Goal: Information Seeking & Learning: Learn about a topic

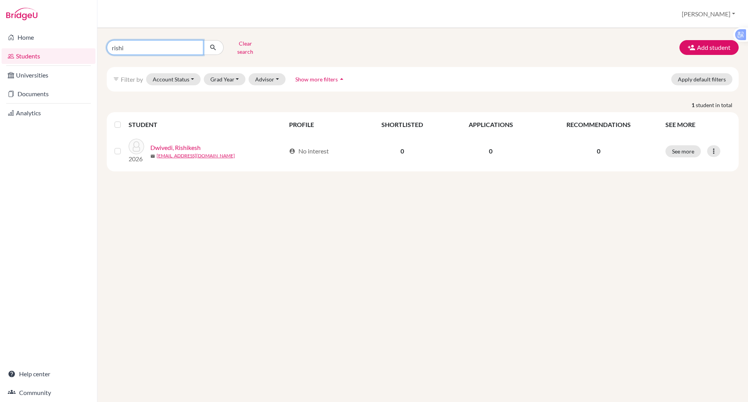
click at [133, 45] on input "rishi" at bounding box center [155, 47] width 97 height 15
type input "r"
type input "browny"
click button "submit" at bounding box center [213, 47] width 21 height 15
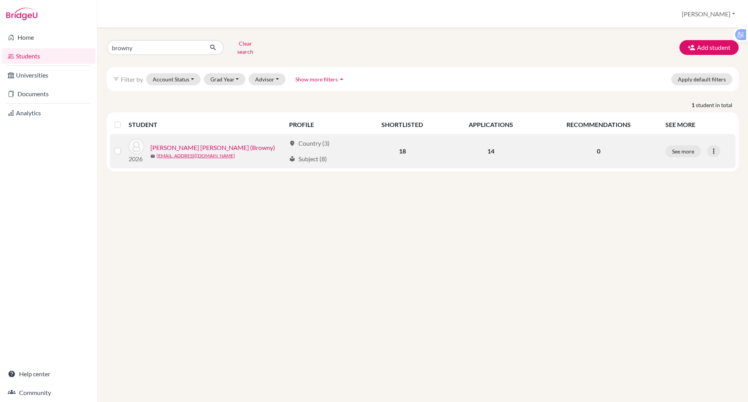
click at [213, 143] on link "[PERSON_NAME] [PERSON_NAME] (Browny)" at bounding box center [212, 147] width 125 height 9
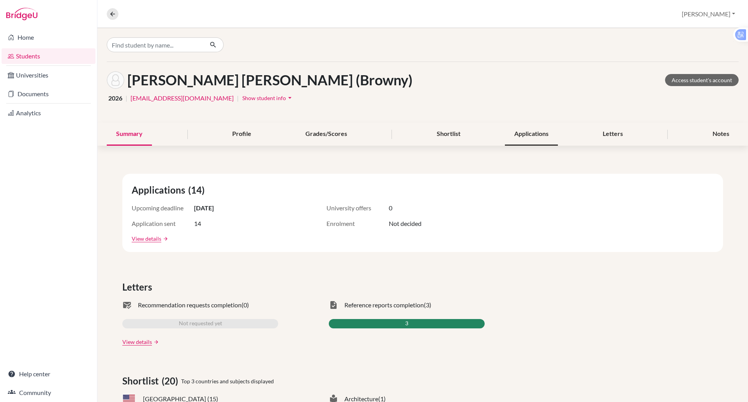
click at [541, 136] on div "Applications" at bounding box center [531, 134] width 53 height 23
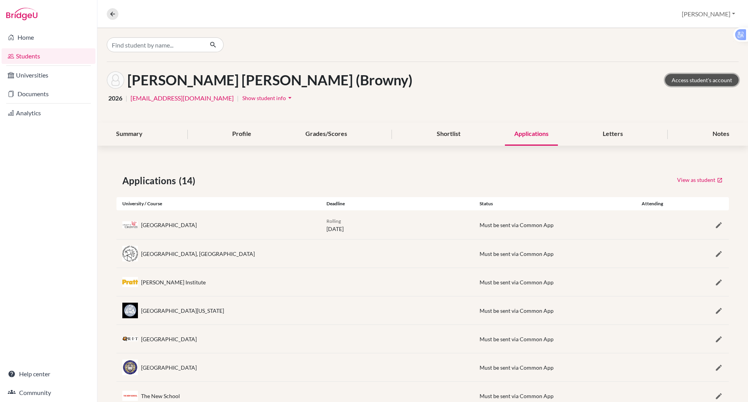
click at [672, 81] on link "Access student's account" at bounding box center [702, 80] width 74 height 12
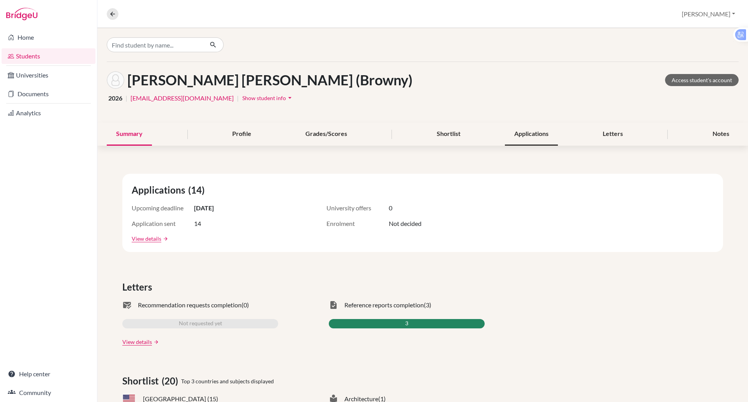
click at [528, 130] on div "Applications" at bounding box center [531, 134] width 53 height 23
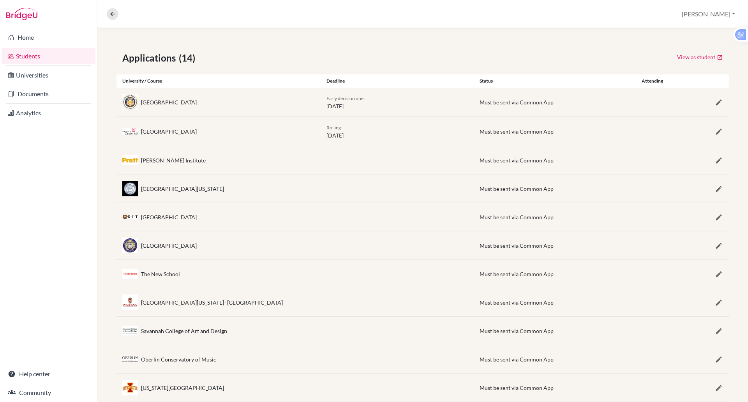
scroll to position [122, 0]
click at [385, 263] on div "The New School Must be sent via Common App" at bounding box center [422, 275] width 612 height 28
click at [30, 98] on link "Documents" at bounding box center [49, 94] width 94 height 16
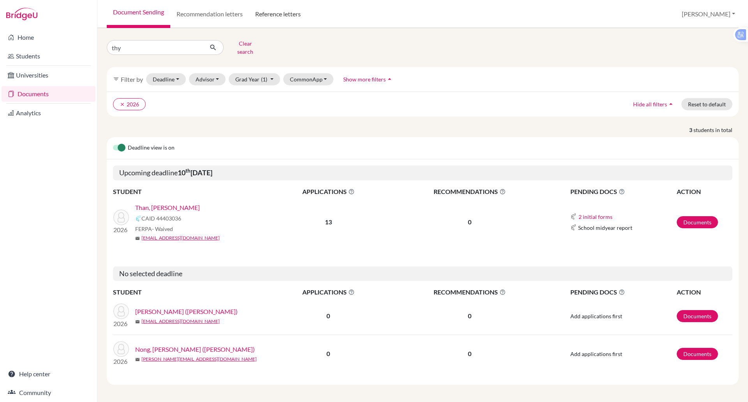
click at [268, 11] on link "Reference letters" at bounding box center [278, 14] width 58 height 28
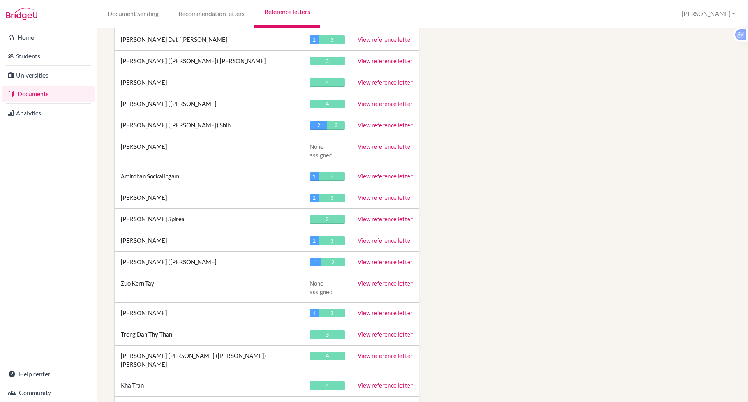
scroll to position [3208, 0]
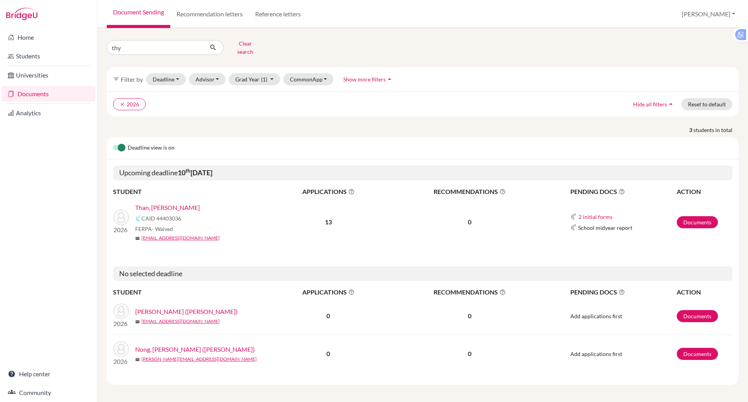
click at [47, 92] on link "Documents" at bounding box center [49, 94] width 94 height 16
click at [236, 11] on link "Recommendation letters" at bounding box center [209, 14] width 79 height 28
click at [134, 14] on link "Document Sending" at bounding box center [139, 14] width 64 height 28
click at [126, 49] on input "thy" at bounding box center [155, 47] width 97 height 15
type input "t"
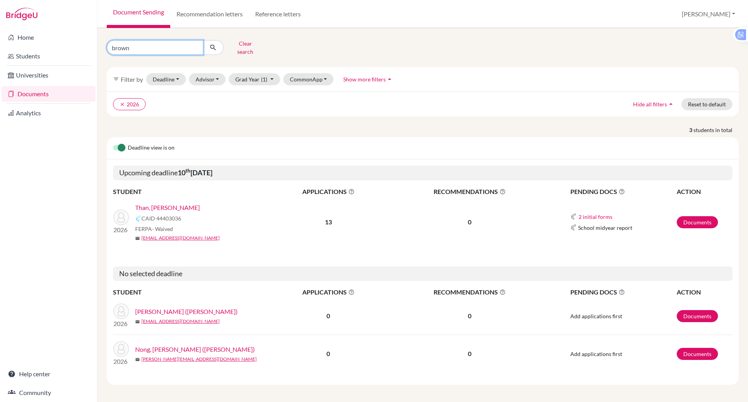
type input "browny"
click button "submit" at bounding box center [213, 47] width 21 height 15
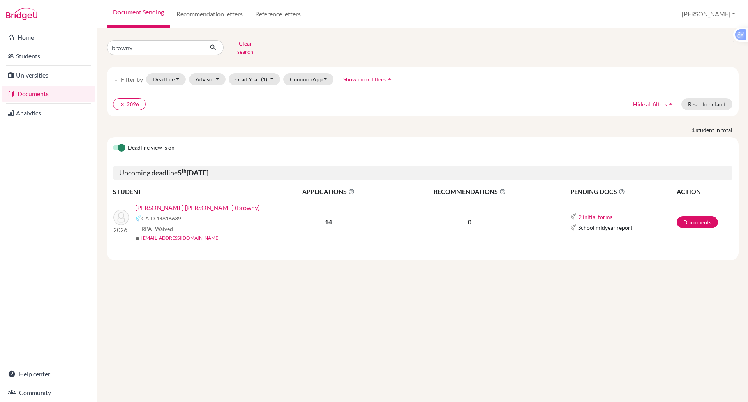
click at [183, 203] on link "[PERSON_NAME] [PERSON_NAME] (Browny)" at bounding box center [197, 207] width 125 height 9
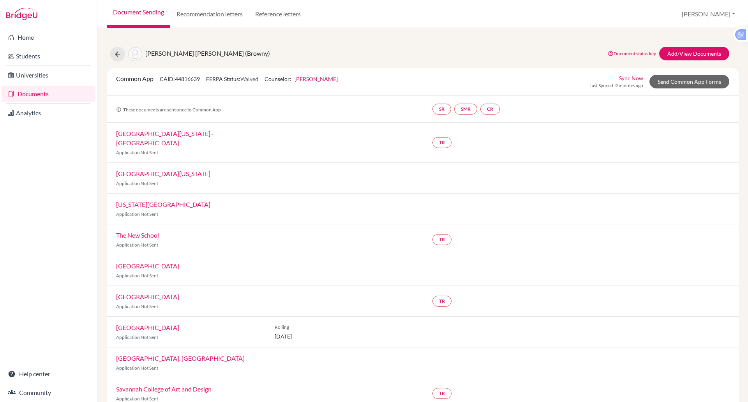
click at [131, 12] on link "Document Sending" at bounding box center [139, 14] width 64 height 28
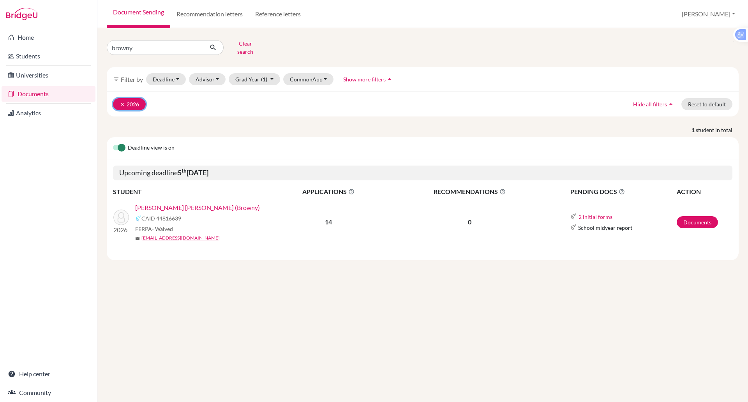
click at [134, 98] on button "clear 2026" at bounding box center [129, 104] width 33 height 12
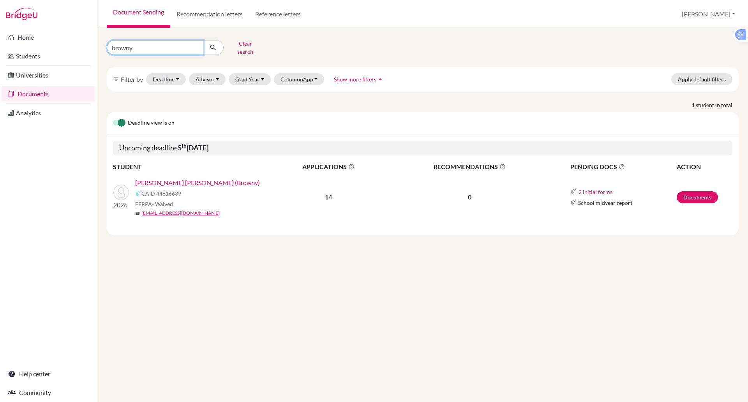
click at [175, 51] on input "browny" at bounding box center [155, 47] width 97 height 15
type input "b"
click at [175, 75] on button "Deadline - Select a date range Or double click for a single date selection Toda…" at bounding box center [166, 79] width 40 height 12
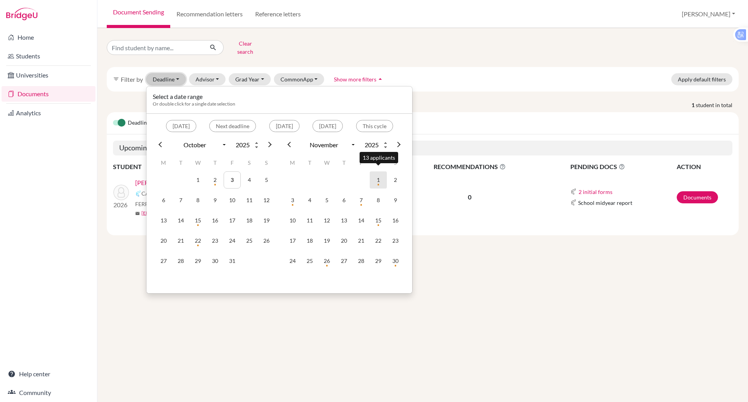
click at [378, 176] on td "1" at bounding box center [378, 179] width 17 height 17
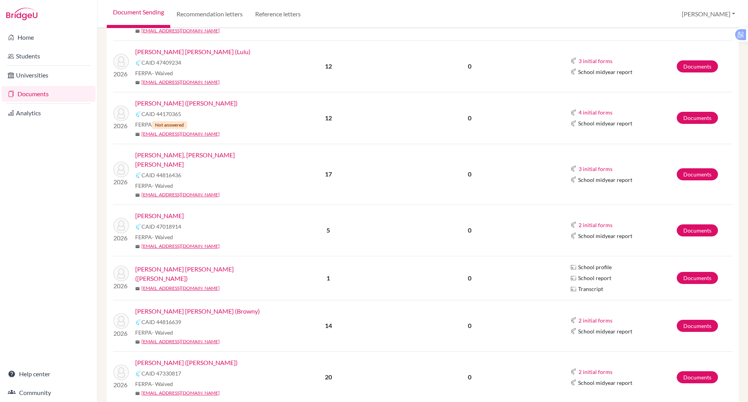
scroll to position [418, 0]
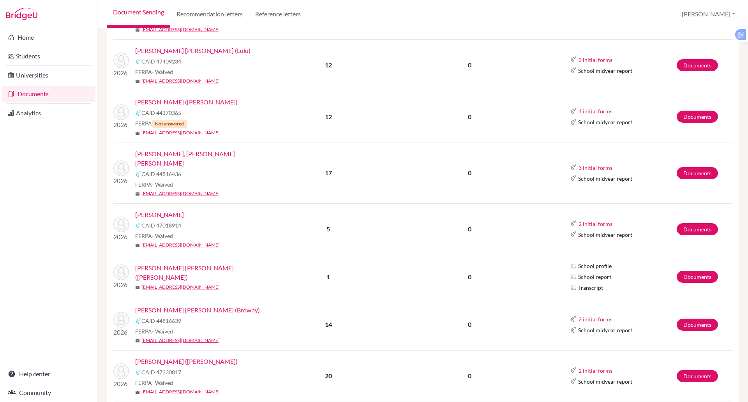
click at [210, 305] on link "[PERSON_NAME] [PERSON_NAME] (Browny)" at bounding box center [197, 309] width 125 height 9
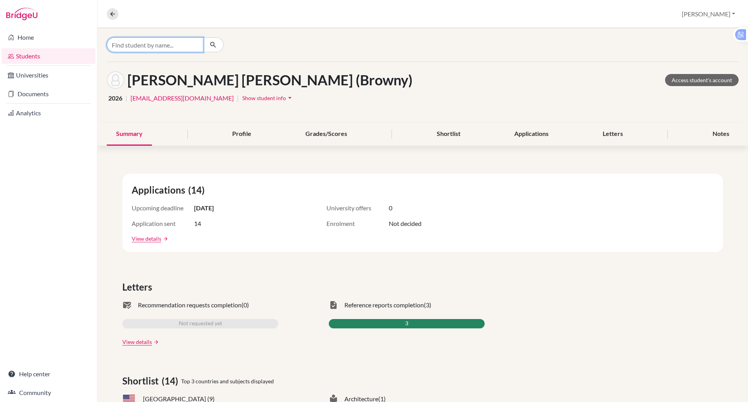
click at [171, 46] on input "Find student by name..." at bounding box center [155, 44] width 97 height 15
type input "nora"
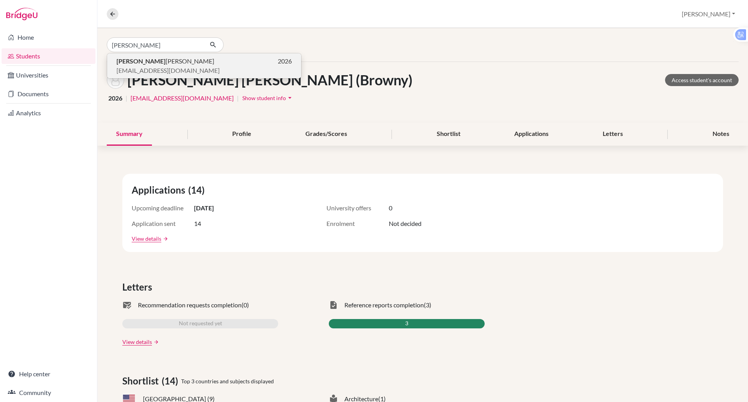
click at [143, 61] on span "Nora h Clarkson" at bounding box center [165, 60] width 98 height 9
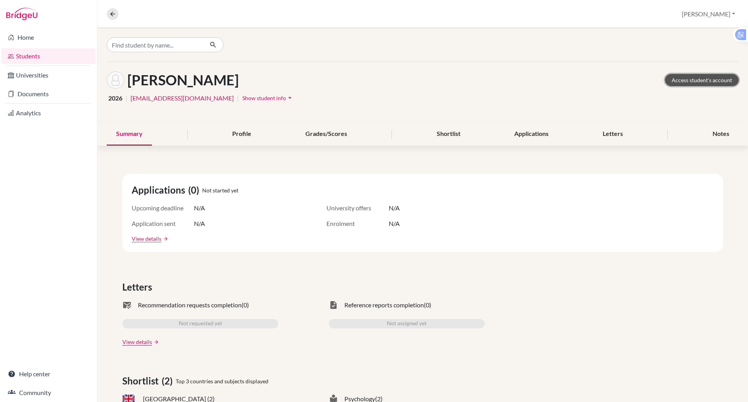
click at [696, 78] on link "Access student's account" at bounding box center [702, 80] width 74 height 12
click at [714, 132] on div "Notes" at bounding box center [720, 134] width 35 height 23
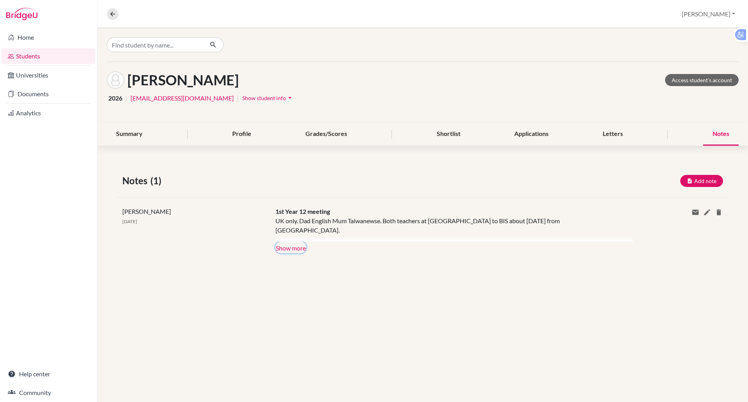
click at [300, 245] on button "Show more" at bounding box center [290, 248] width 31 height 12
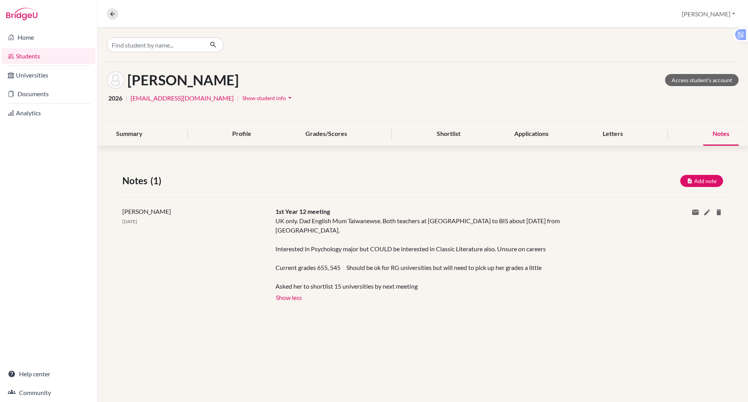
click at [395, 267] on div "UK only. Dad English Mum Taiwanewse. Both teachers at BIS - Came to BIS about 7…" at bounding box center [448, 253] width 346 height 75
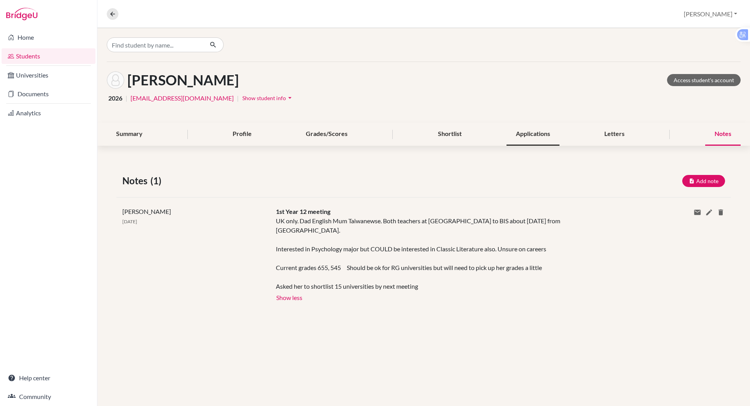
click at [544, 136] on div "Applications" at bounding box center [532, 134] width 53 height 23
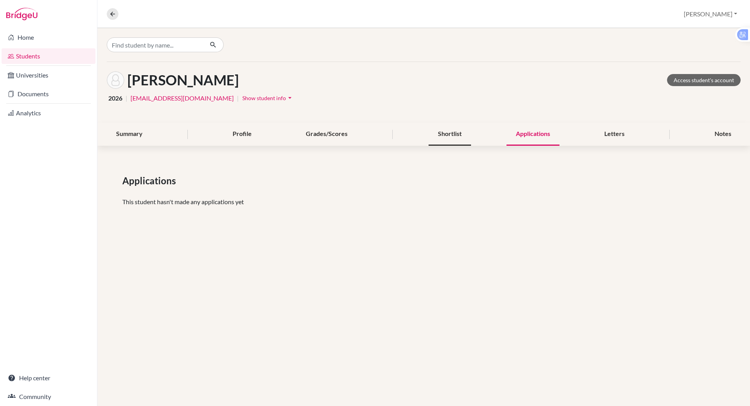
click at [450, 133] on div "Shortlist" at bounding box center [450, 134] width 42 height 23
click at [445, 132] on div "Shortlist" at bounding box center [450, 134] width 42 height 23
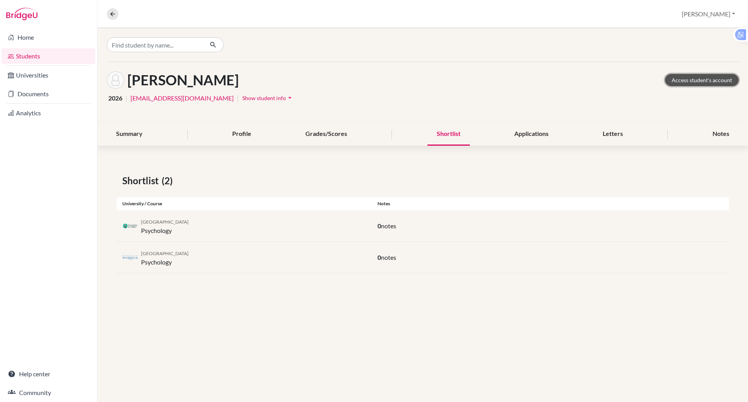
click at [682, 81] on link "Access student's account" at bounding box center [702, 80] width 74 height 12
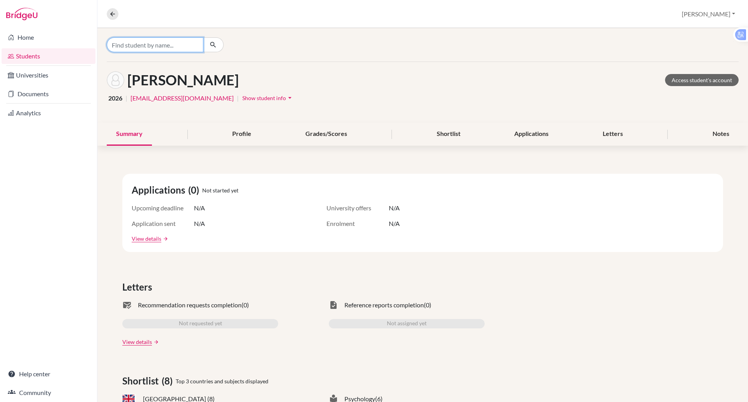
click at [159, 44] on input "Find student by name..." at bounding box center [155, 44] width 97 height 15
type input "jerome"
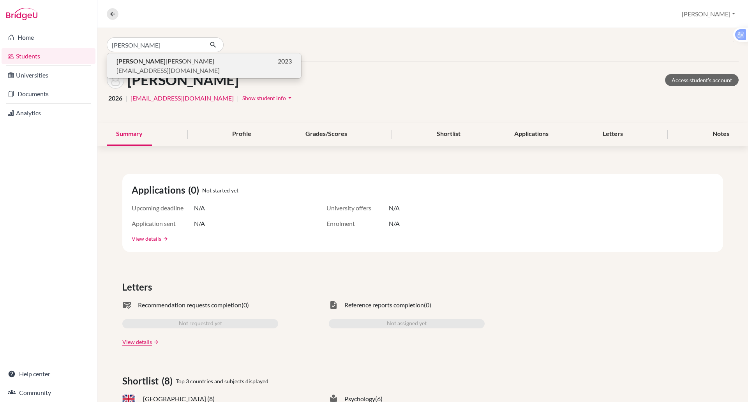
click at [149, 61] on span "Jerome Clarkson" at bounding box center [165, 60] width 98 height 9
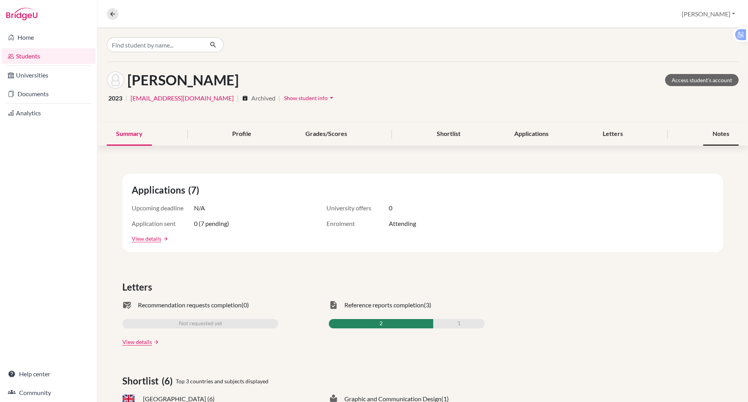
click at [709, 137] on div "Notes" at bounding box center [720, 134] width 35 height 23
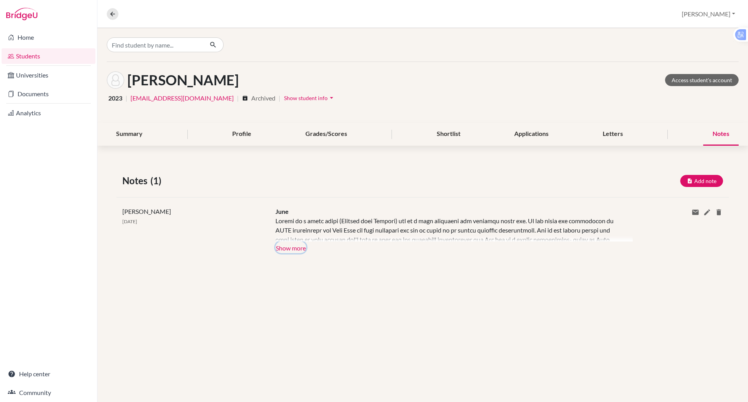
click at [295, 246] on button "Show more" at bounding box center [290, 248] width 31 height 12
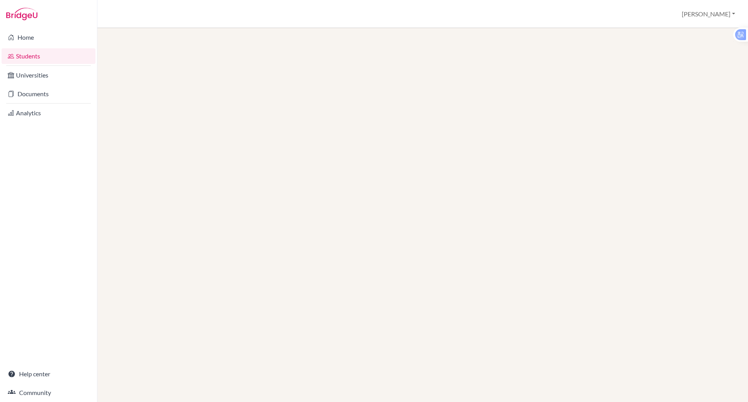
click at [34, 60] on link "Students" at bounding box center [49, 56] width 94 height 16
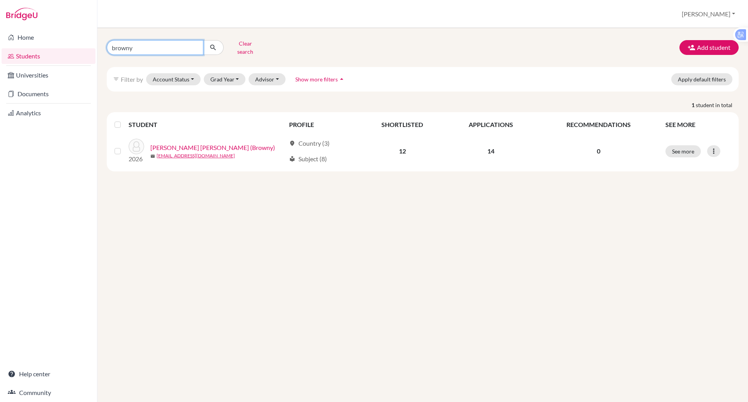
click at [147, 51] on input "browny" at bounding box center [155, 47] width 97 height 15
type input "b"
type input "[PERSON_NAME]"
click button "submit" at bounding box center [213, 47] width 21 height 15
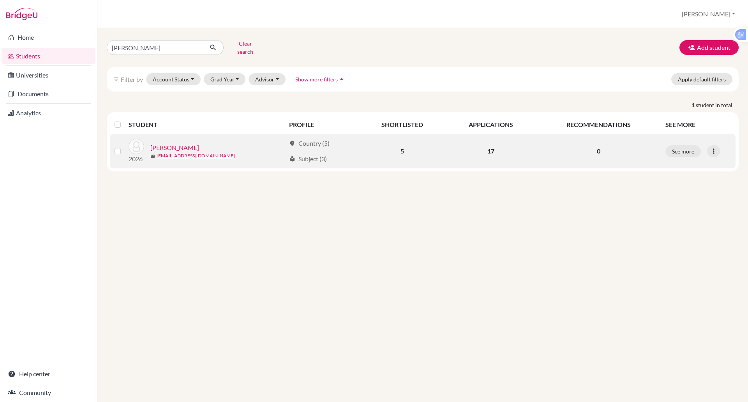
click at [164, 143] on link "[PERSON_NAME]" at bounding box center [174, 147] width 49 height 9
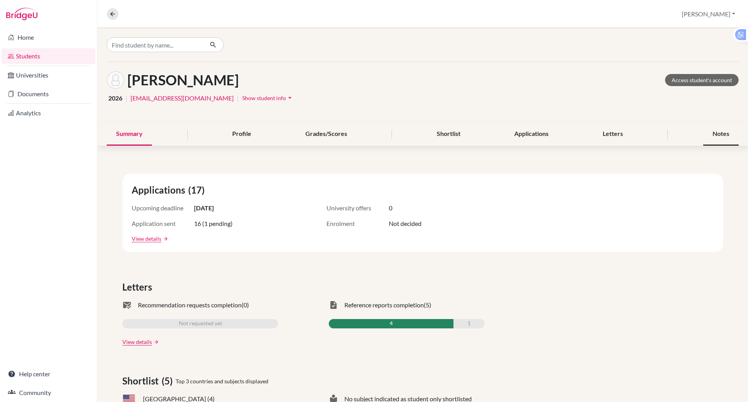
click at [710, 134] on div "Notes" at bounding box center [720, 134] width 35 height 23
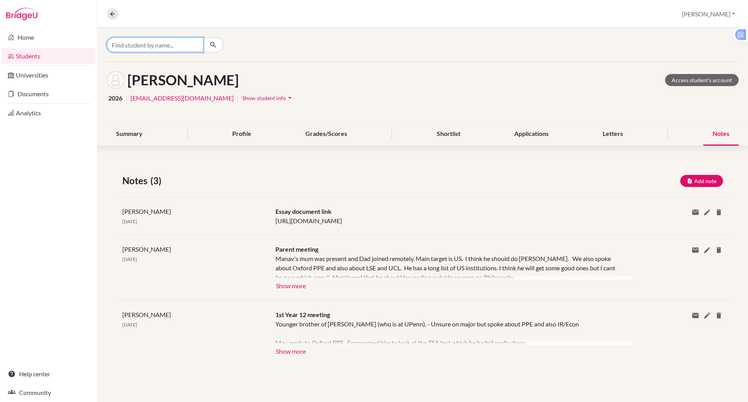
click at [172, 41] on input "Find student by name..." at bounding box center [155, 44] width 97 height 15
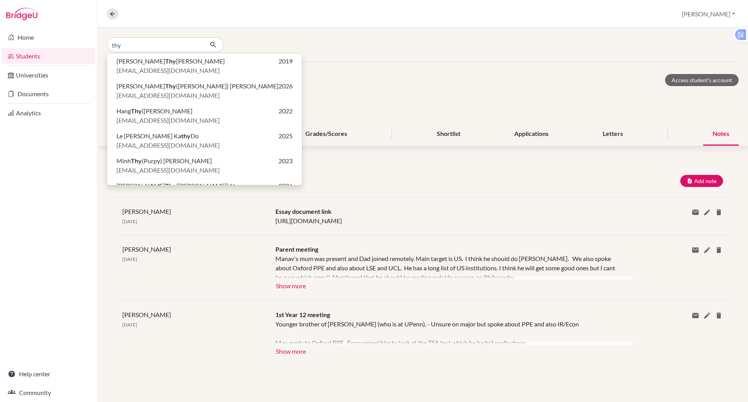
click at [379, 61] on div "thy [PERSON_NAME] Thy [PERSON_NAME] 2019 [EMAIL_ADDRESS][DOMAIN_NAME] [PERSON_N…" at bounding box center [422, 45] width 651 height 34
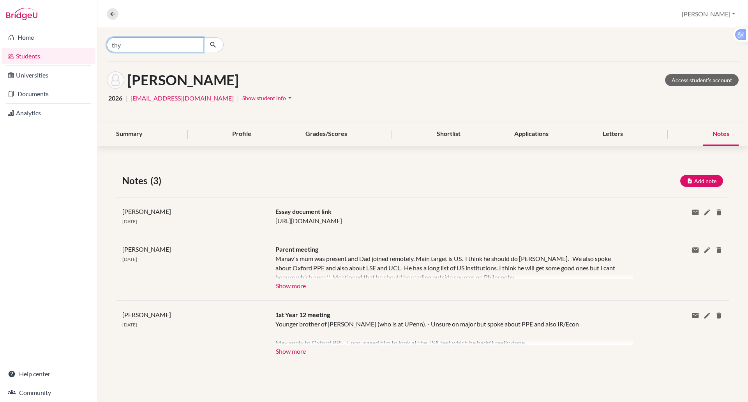
click at [153, 45] on input "thy" at bounding box center [155, 44] width 97 height 15
type input "thy than"
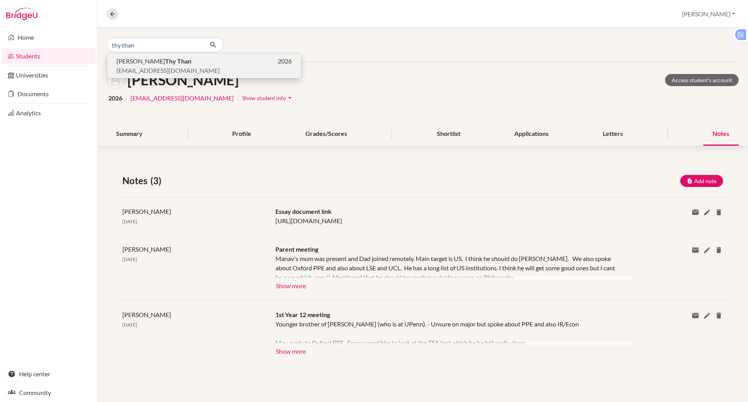
click at [165, 62] on b "Thy Than" at bounding box center [178, 60] width 26 height 7
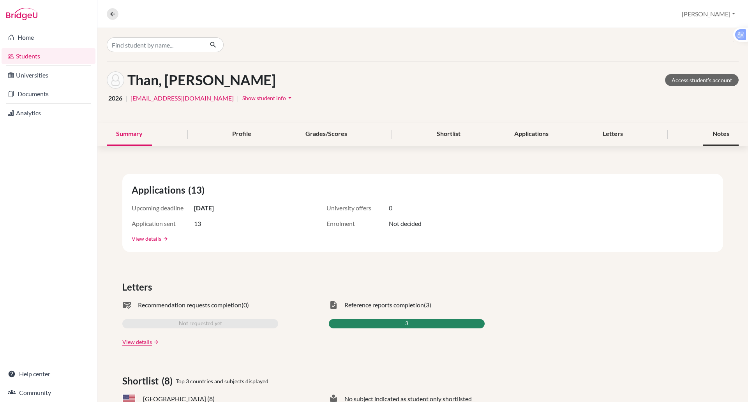
click at [703, 129] on div "Notes" at bounding box center [720, 134] width 35 height 23
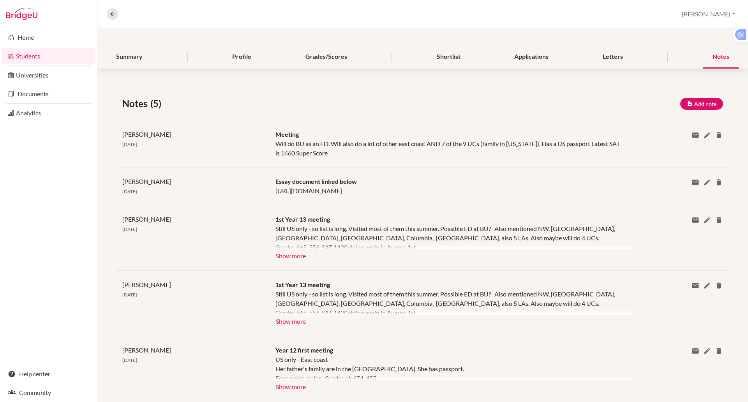
scroll to position [76, 0]
click at [289, 316] on button "Show more" at bounding box center [290, 322] width 31 height 12
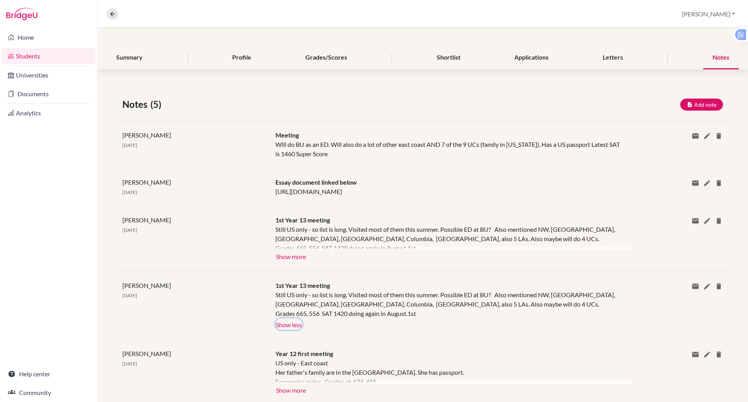
click at [289, 318] on button "Show less" at bounding box center [288, 324] width 27 height 12
click at [292, 250] on div at bounding box center [453, 237] width 357 height 25
click at [281, 381] on button "Show more" at bounding box center [290, 387] width 31 height 12
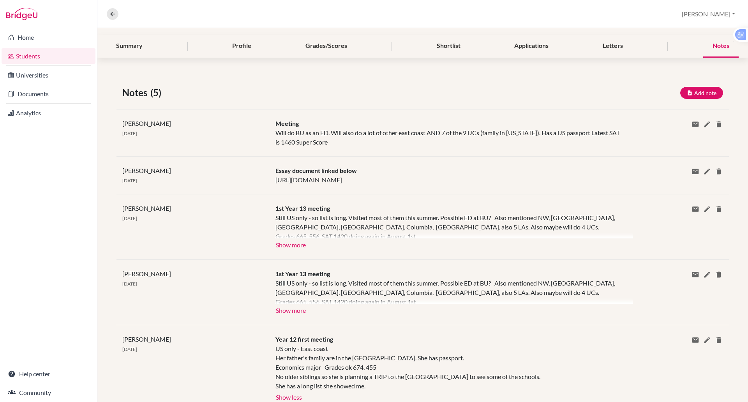
scroll to position [103, 0]
